Goal: Communication & Community: Ask a question

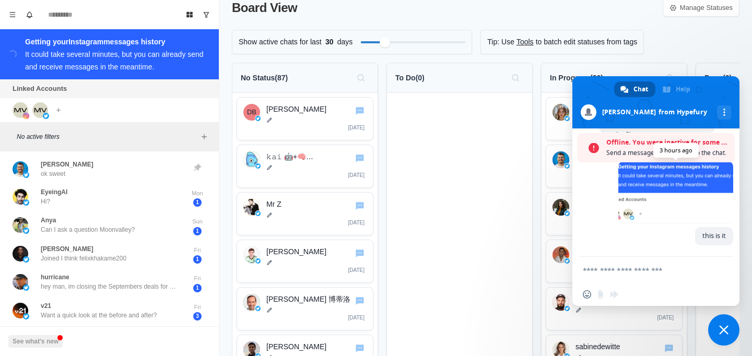
scroll to position [1226, 0]
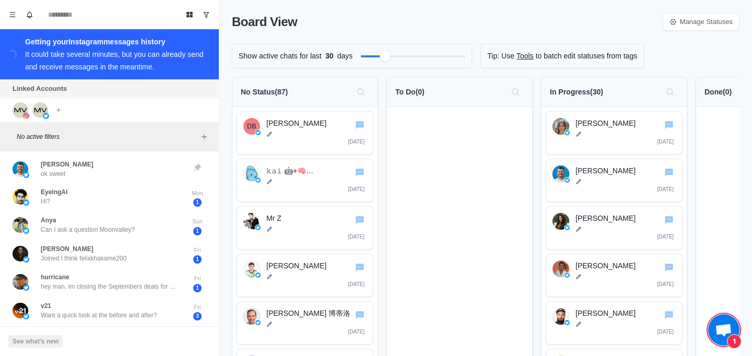
scroll to position [1192, 0]
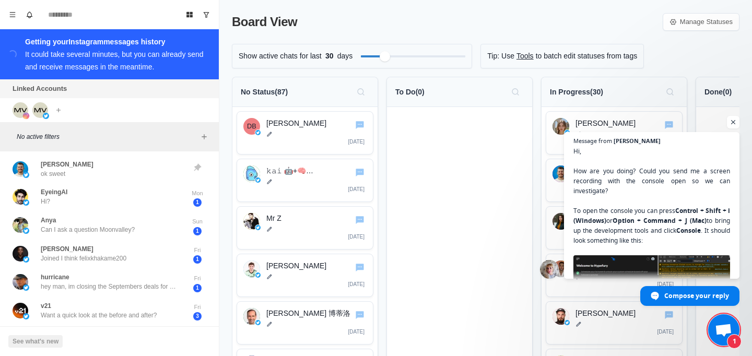
click at [727, 337] on span "Open chat" at bounding box center [723, 331] width 17 height 15
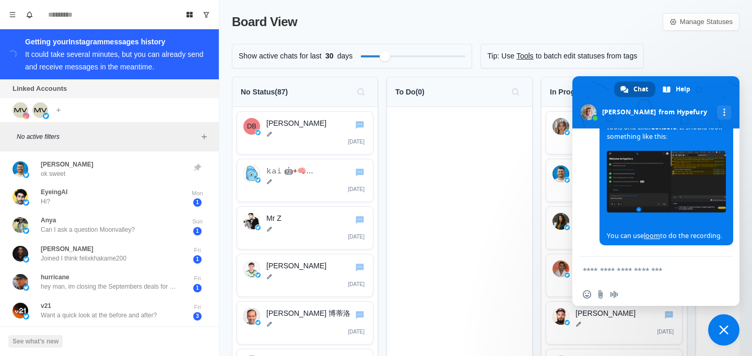
scroll to position [1419, 0]
click at [637, 212] on img at bounding box center [666, 182] width 119 height 62
click at [637, 199] on img at bounding box center [666, 182] width 119 height 62
click at [25, 110] on img at bounding box center [21, 110] width 16 height 16
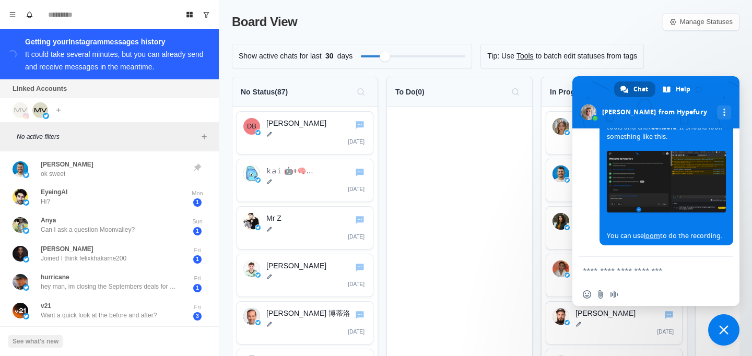
click at [726, 337] on span "Close chat" at bounding box center [723, 329] width 31 height 31
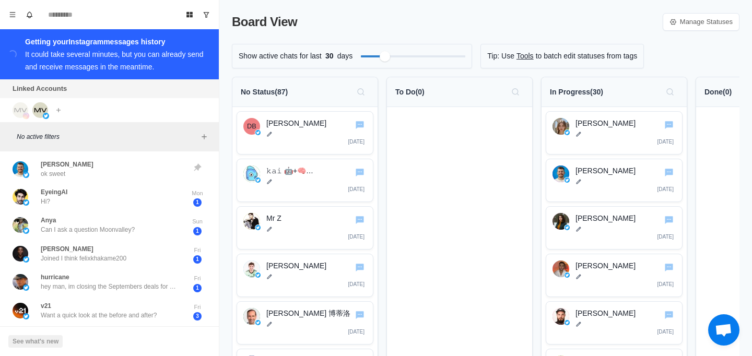
click at [721, 315] on span "Open chat" at bounding box center [723, 329] width 31 height 31
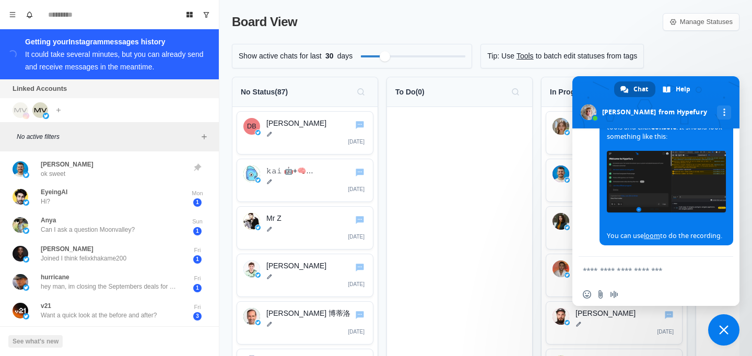
click at [602, 302] on div "Insert an emoji Send a file Audio message" at bounding box center [655, 294] width 167 height 23
click at [602, 299] on div "Insert an emoji Send a file Audio message" at bounding box center [655, 294] width 167 height 23
click at [602, 297] on input "Send a file" at bounding box center [600, 294] width 8 height 8
type input "**********"
click at [598, 268] on textarea "Compose your message..." at bounding box center [645, 270] width 125 height 26
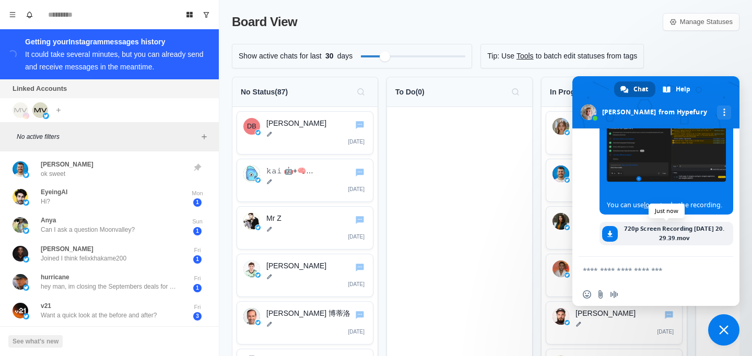
scroll to position [1472, 0]
click at [621, 266] on textarea "Compose your message..." at bounding box center [645, 270] width 125 height 26
type textarea "*"
type textarea "**********"
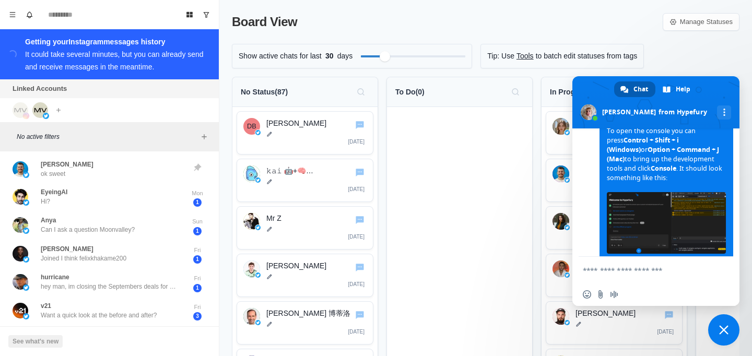
scroll to position [1494, 0]
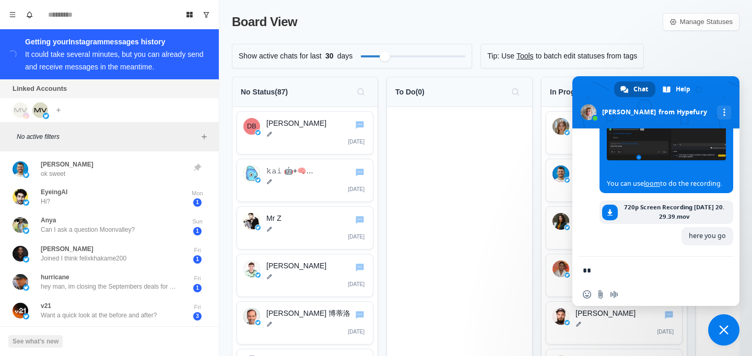
type textarea "**"
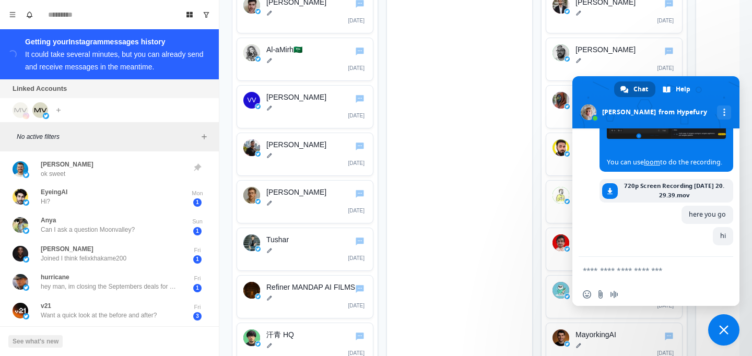
scroll to position [438, 0]
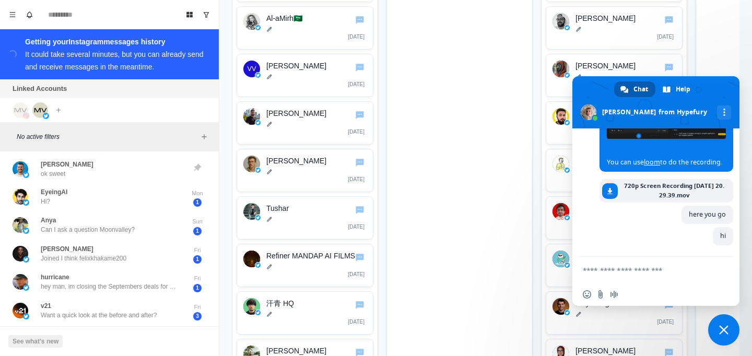
click at [715, 321] on span "Close chat" at bounding box center [723, 329] width 31 height 31
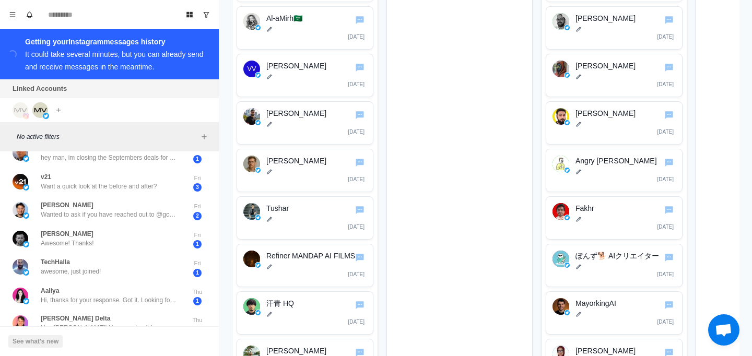
scroll to position [0, 0]
